Goal: Find specific page/section: Find specific page/section

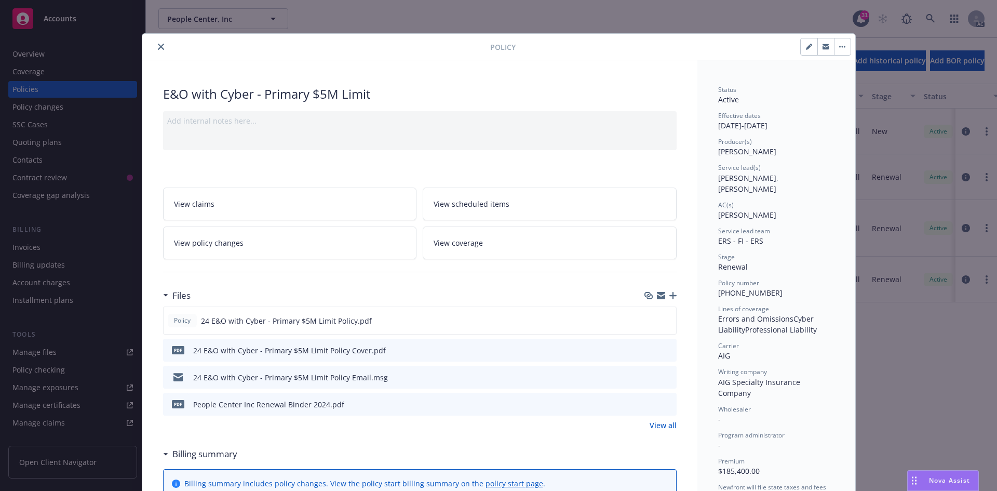
click at [158, 45] on icon "close" at bounding box center [161, 47] width 6 height 6
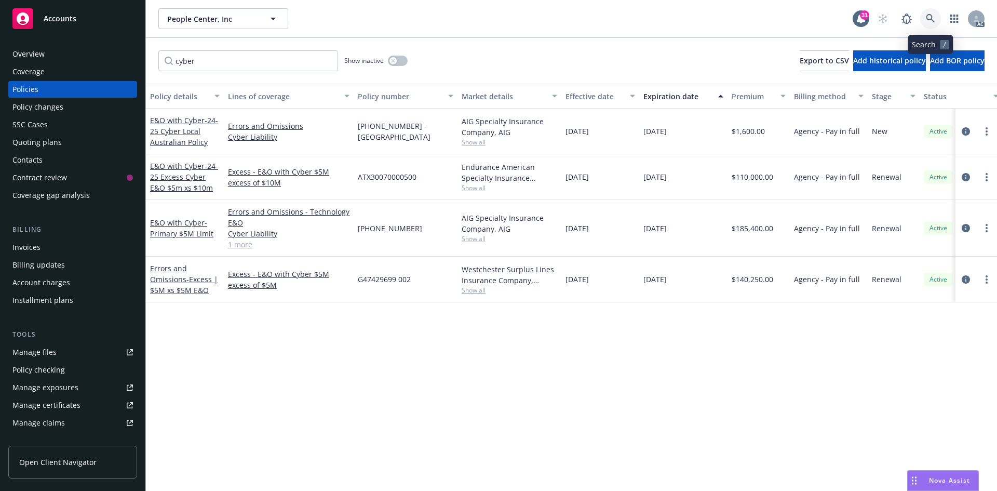
click at [931, 19] on icon at bounding box center [930, 18] width 9 height 9
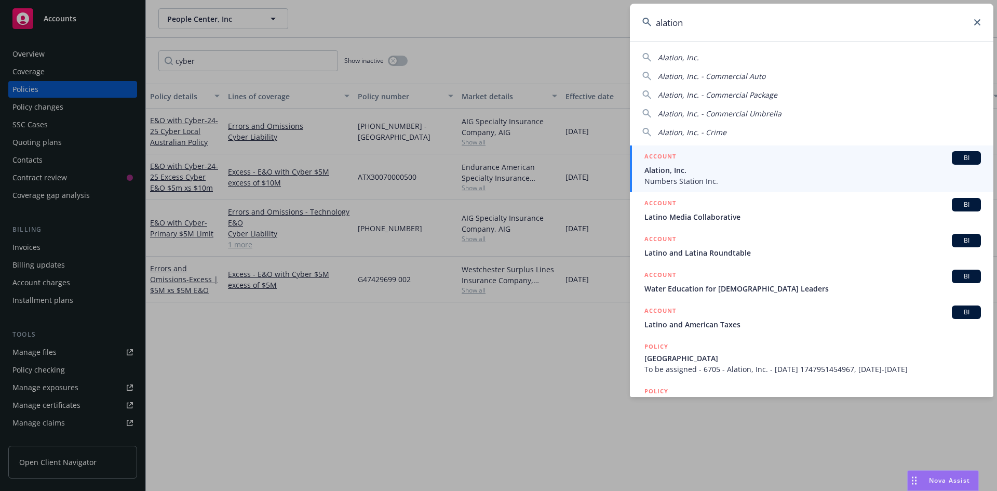
type input "alation"
click at [670, 171] on span "Alation, Inc." at bounding box center [813, 170] width 337 height 11
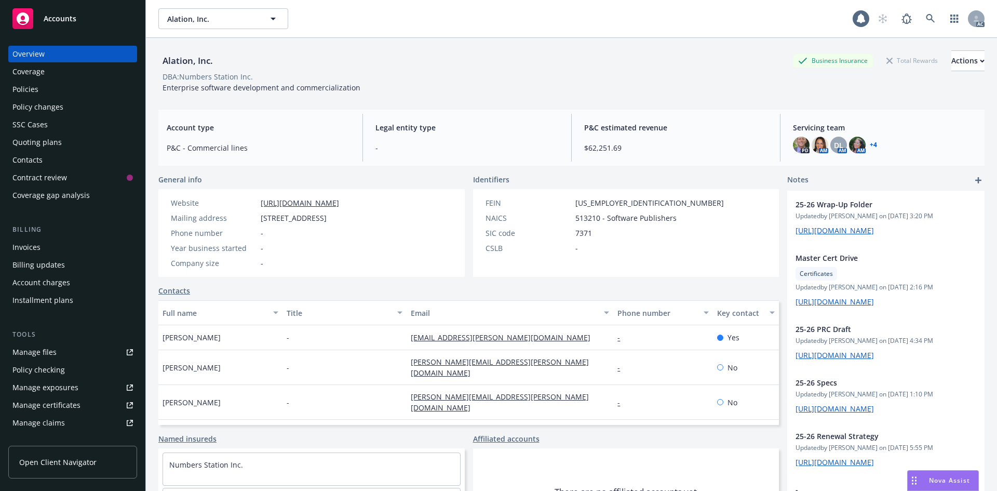
click at [29, 88] on div "Policies" at bounding box center [25, 89] width 26 height 17
